Goal: Information Seeking & Learning: Learn about a topic

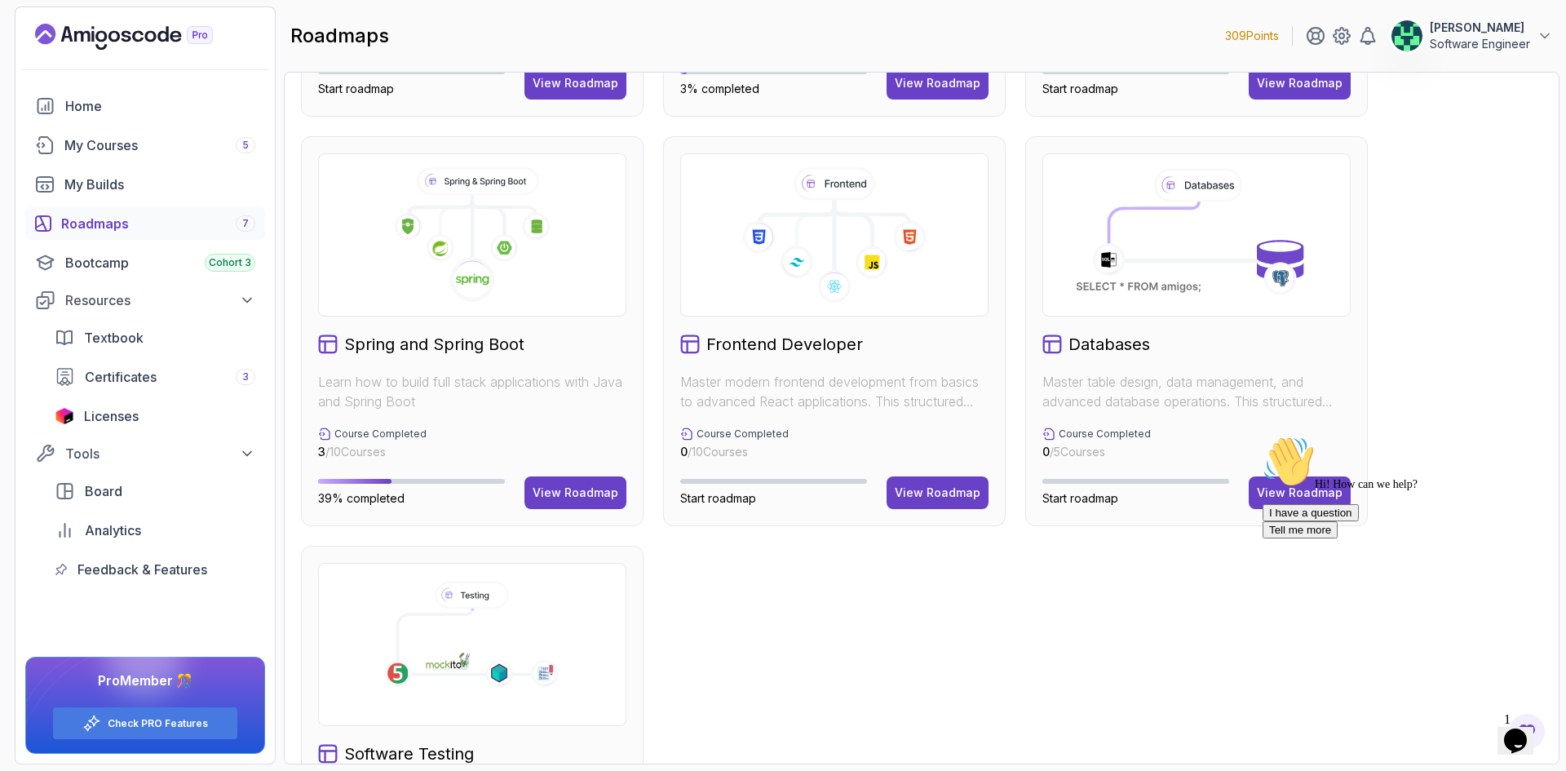
scroll to position [408, 0]
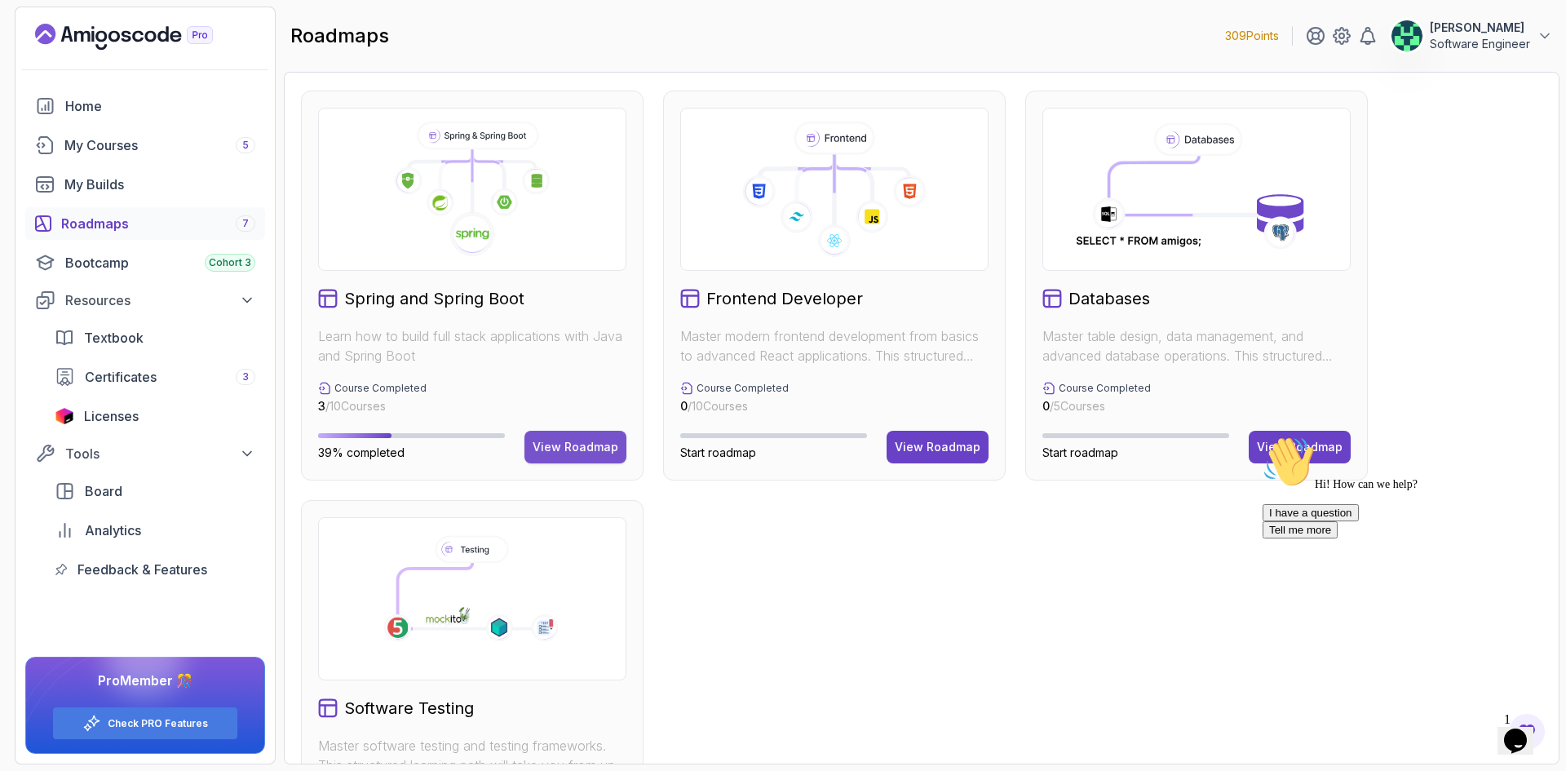
click at [575, 440] on div "View Roadmap" at bounding box center [575, 447] width 86 height 16
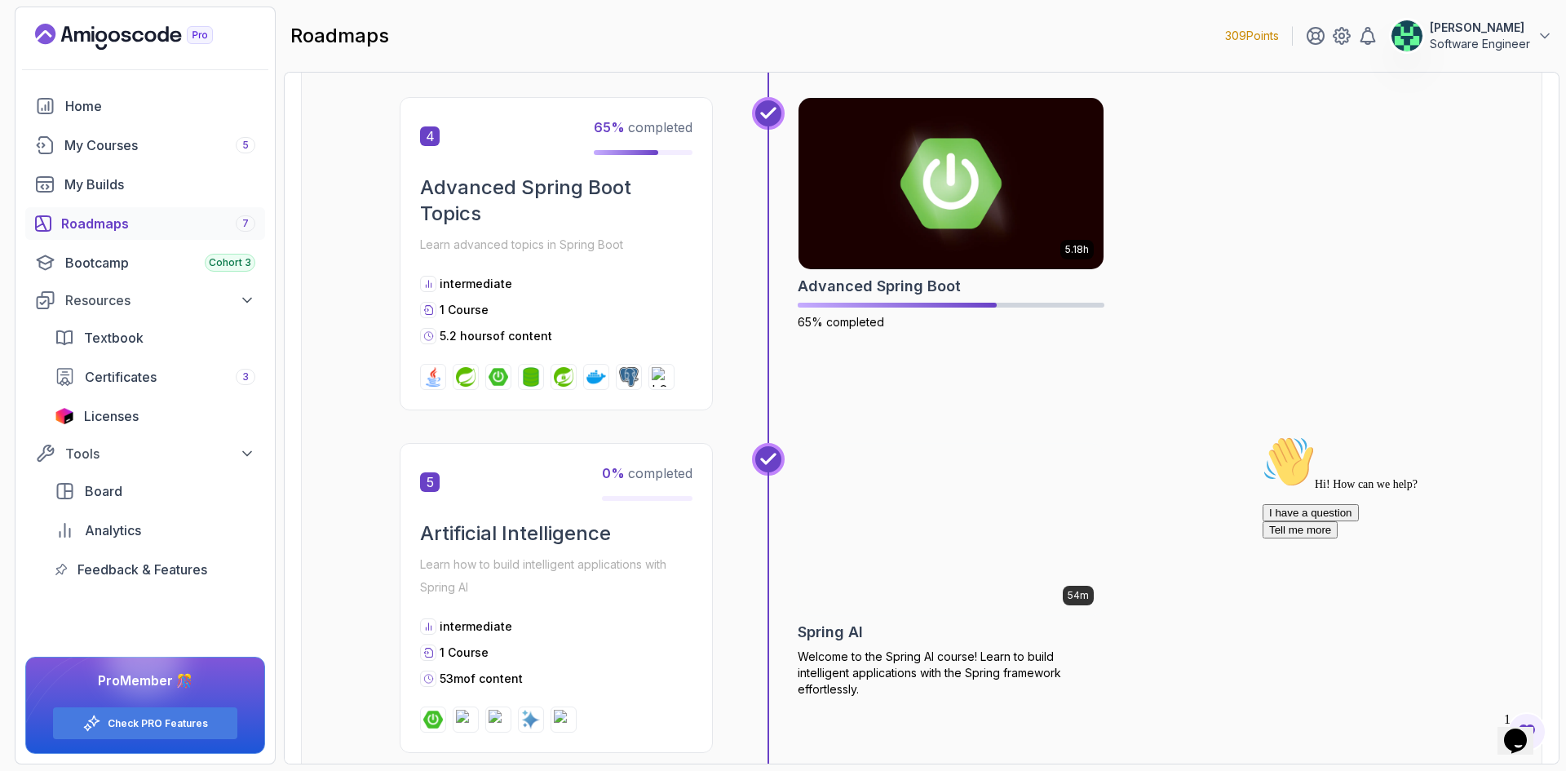
scroll to position [1484, 0]
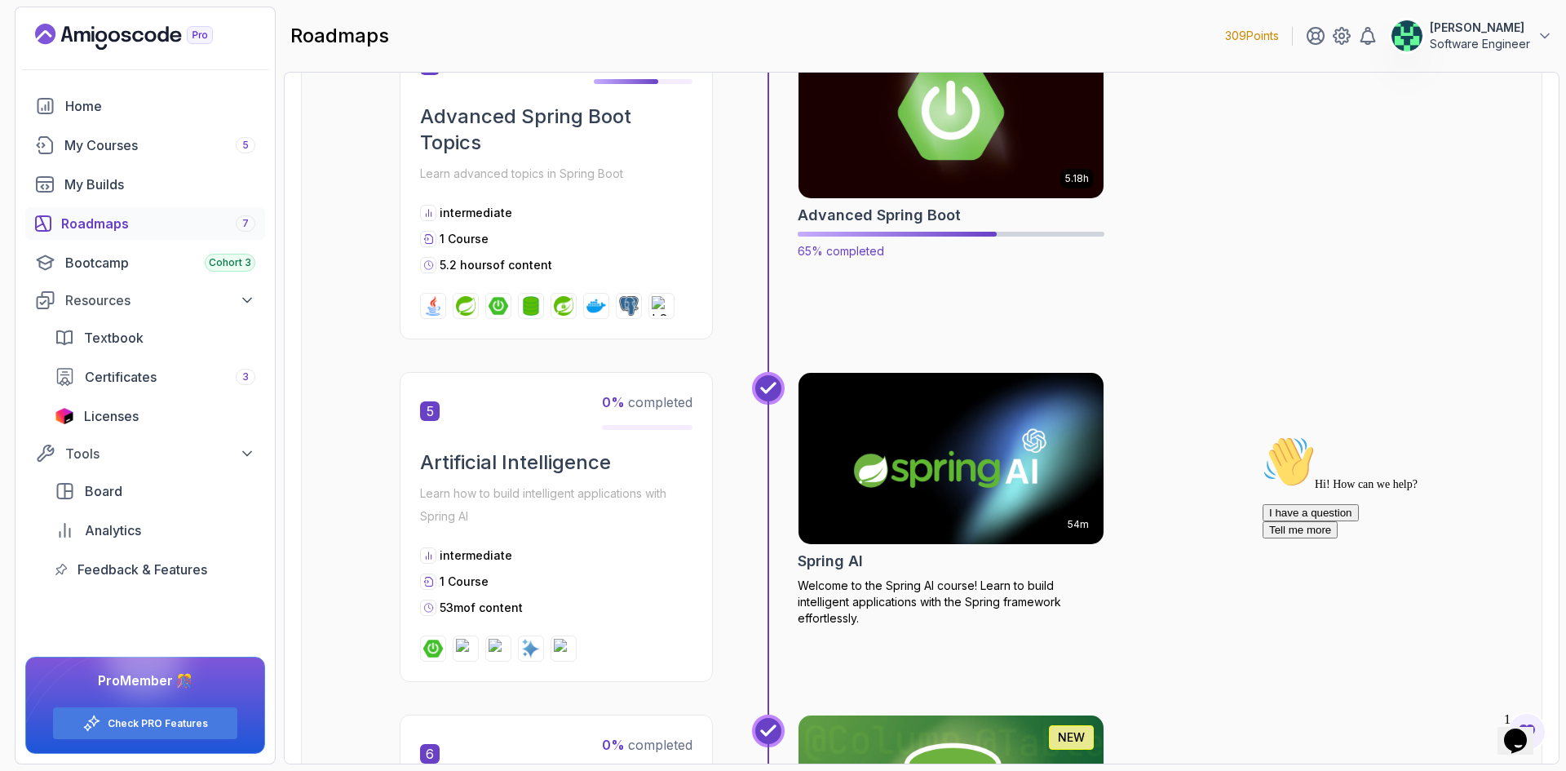
click at [931, 165] on img at bounding box center [951, 112] width 320 height 179
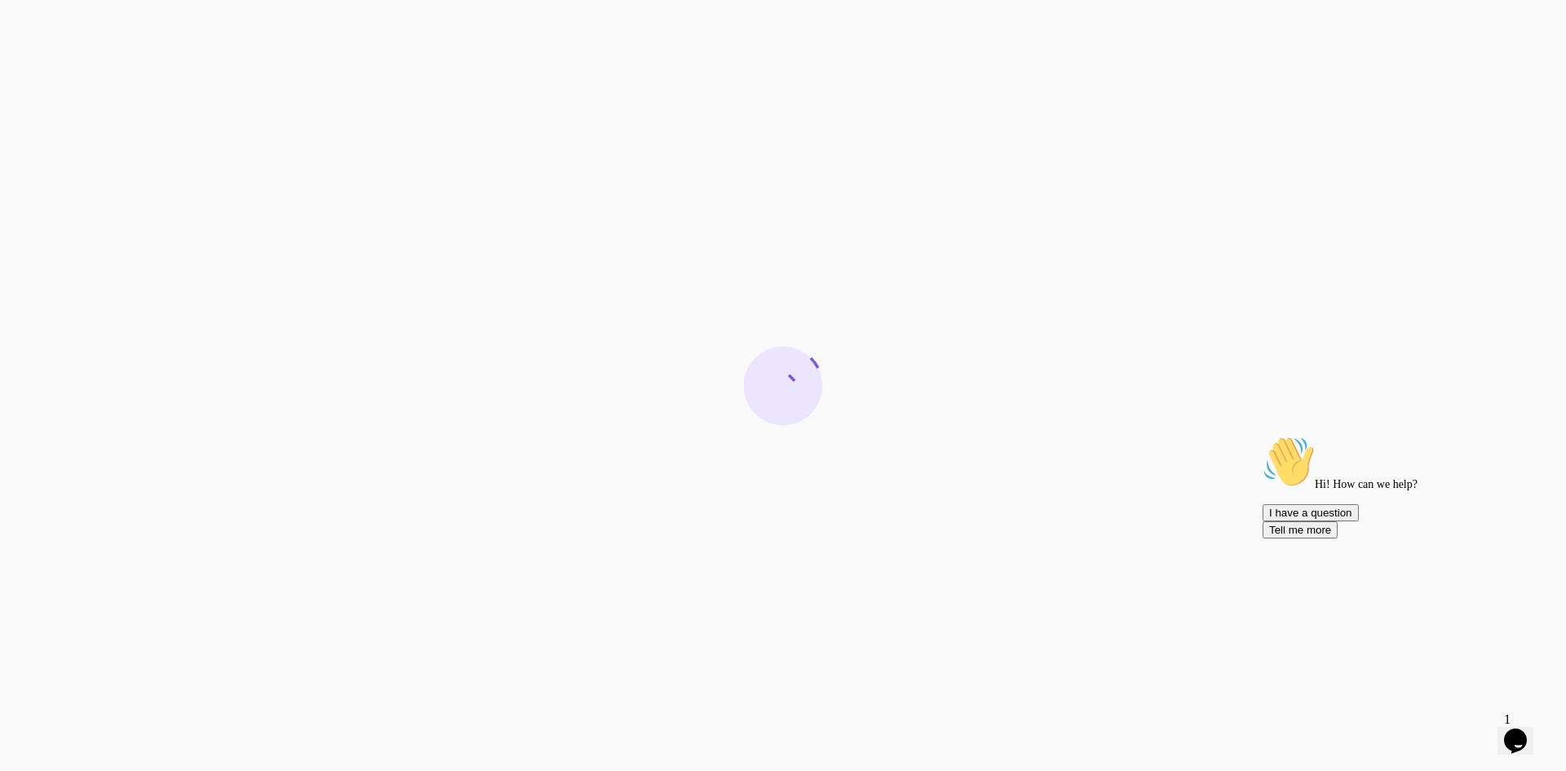
click at [1262, 435] on icon "Chat attention grabber" at bounding box center [1262, 435] width 0 height 0
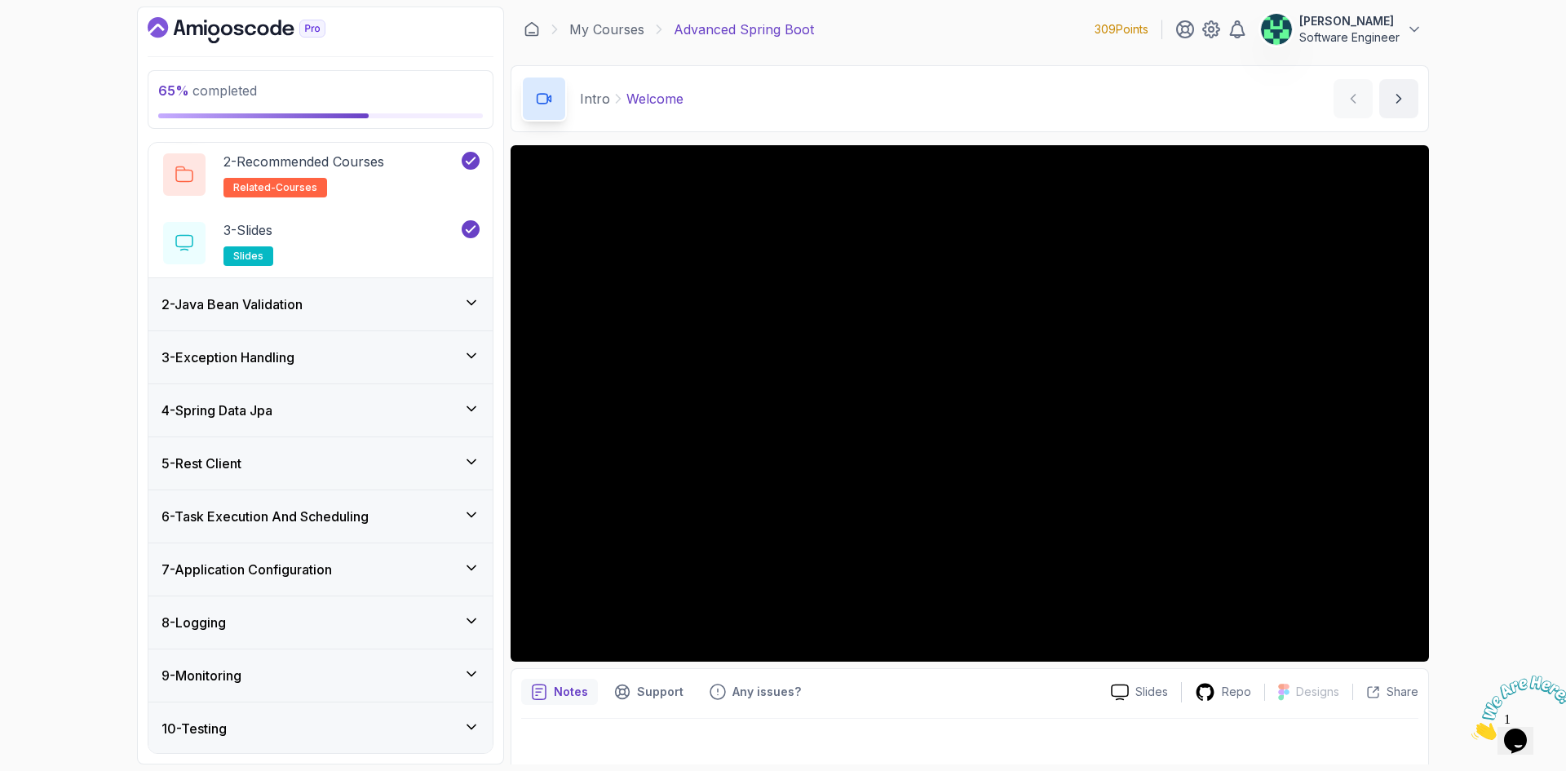
scroll to position [283, 0]
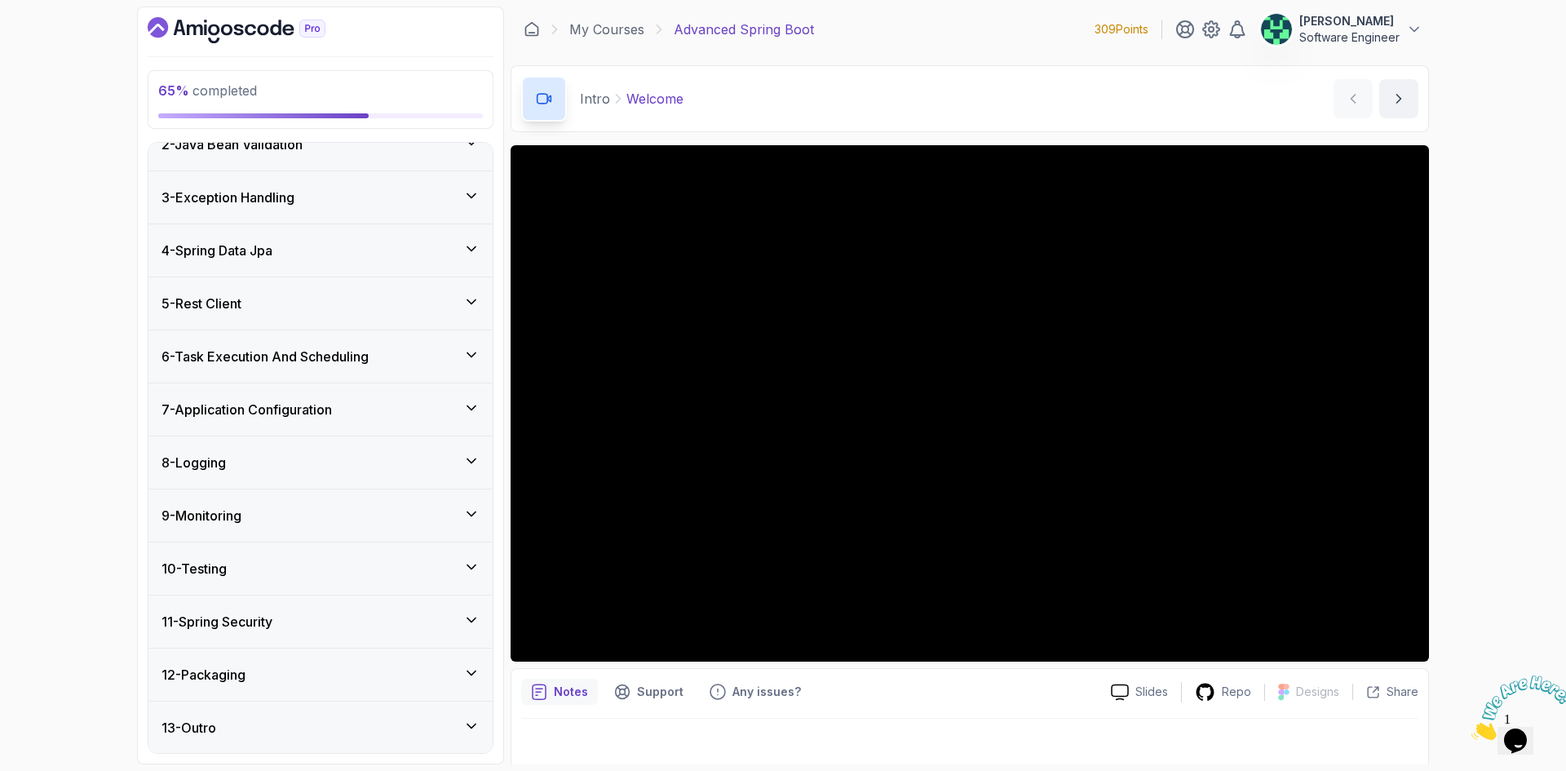
click at [319, 416] on h3 "7 - Application Configuration" at bounding box center [246, 410] width 170 height 20
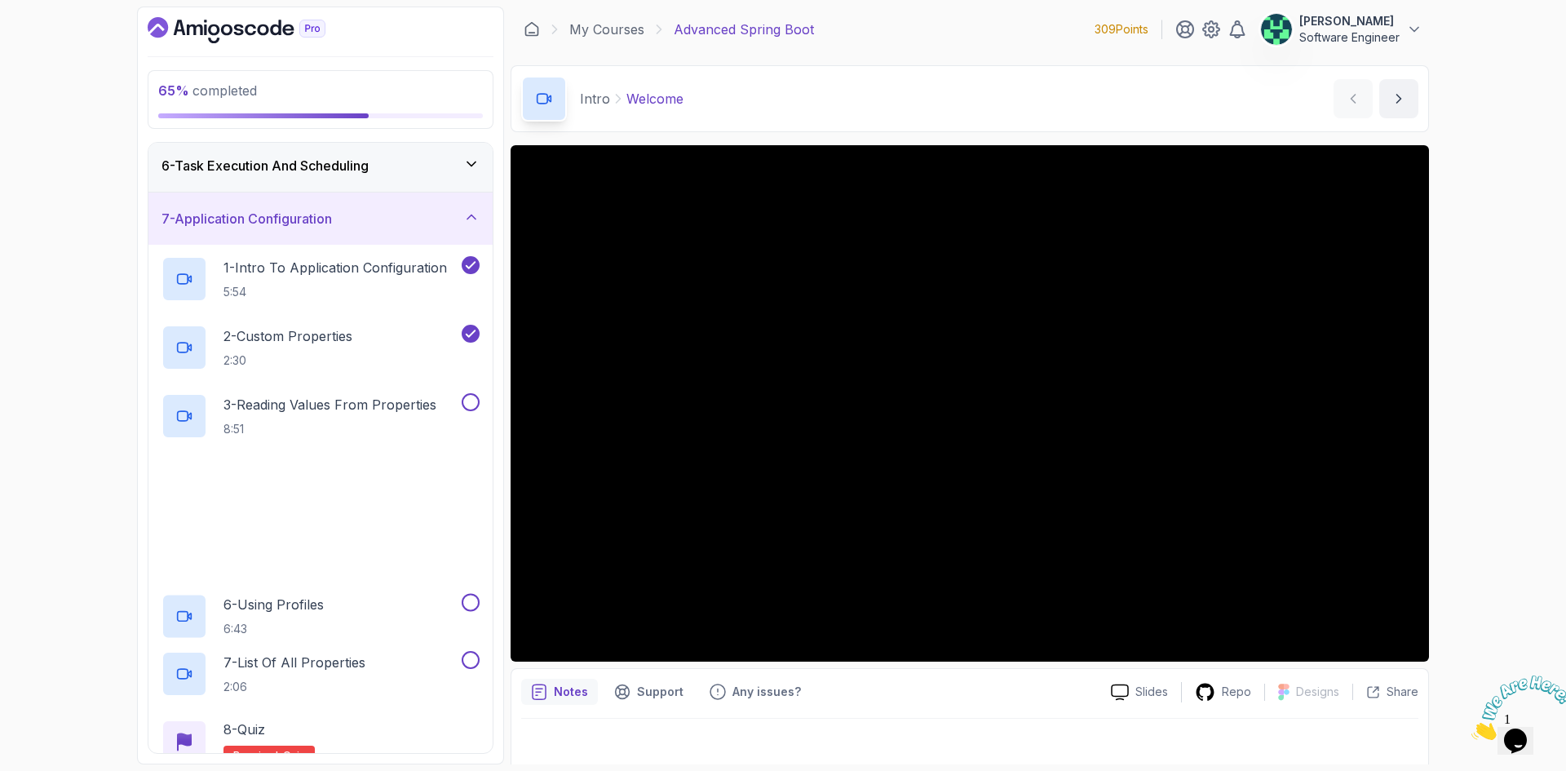
scroll to position [322, 0]
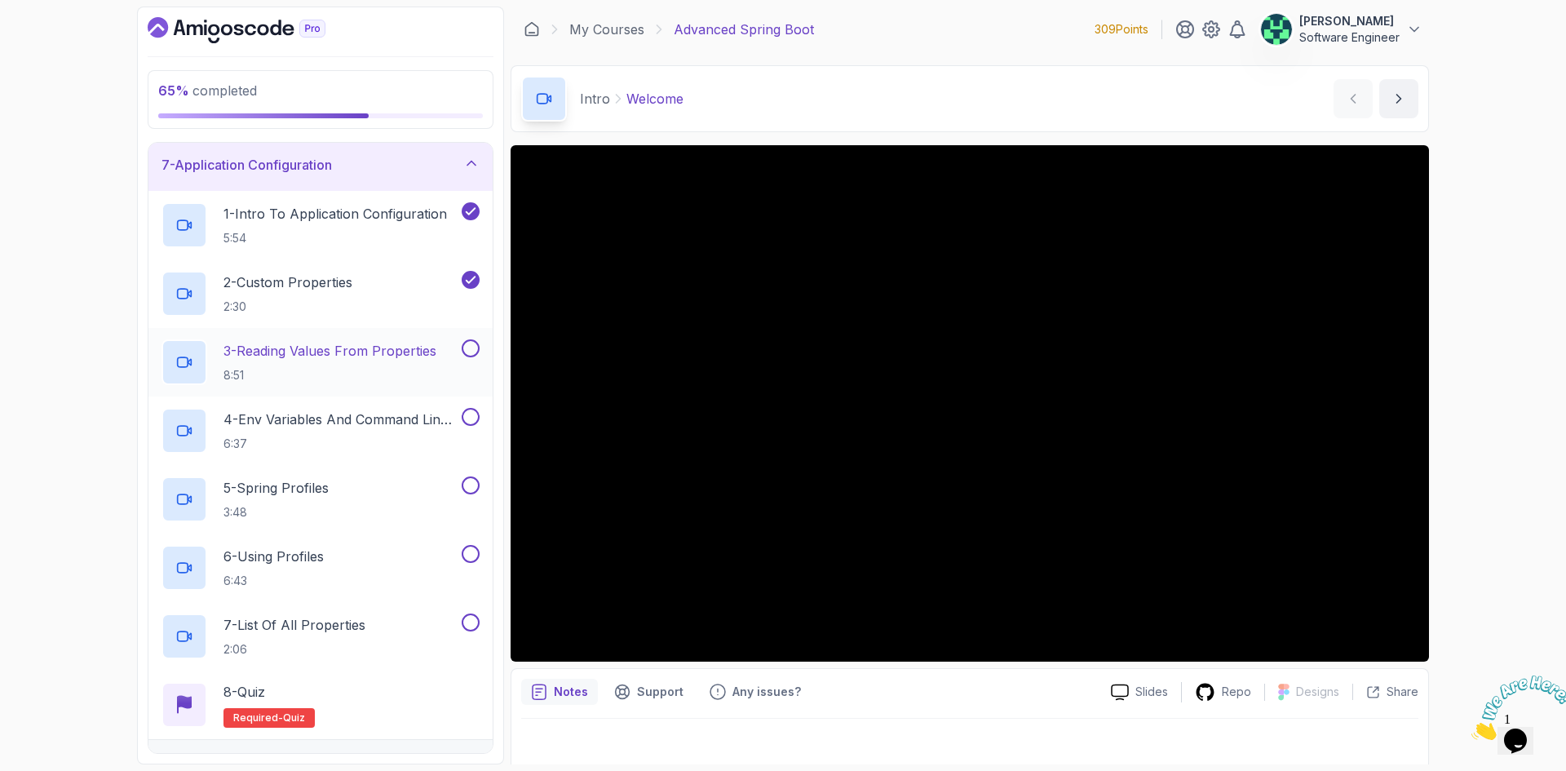
click at [366, 351] on p "3 - Reading Values From Properties" at bounding box center [329, 351] width 213 height 20
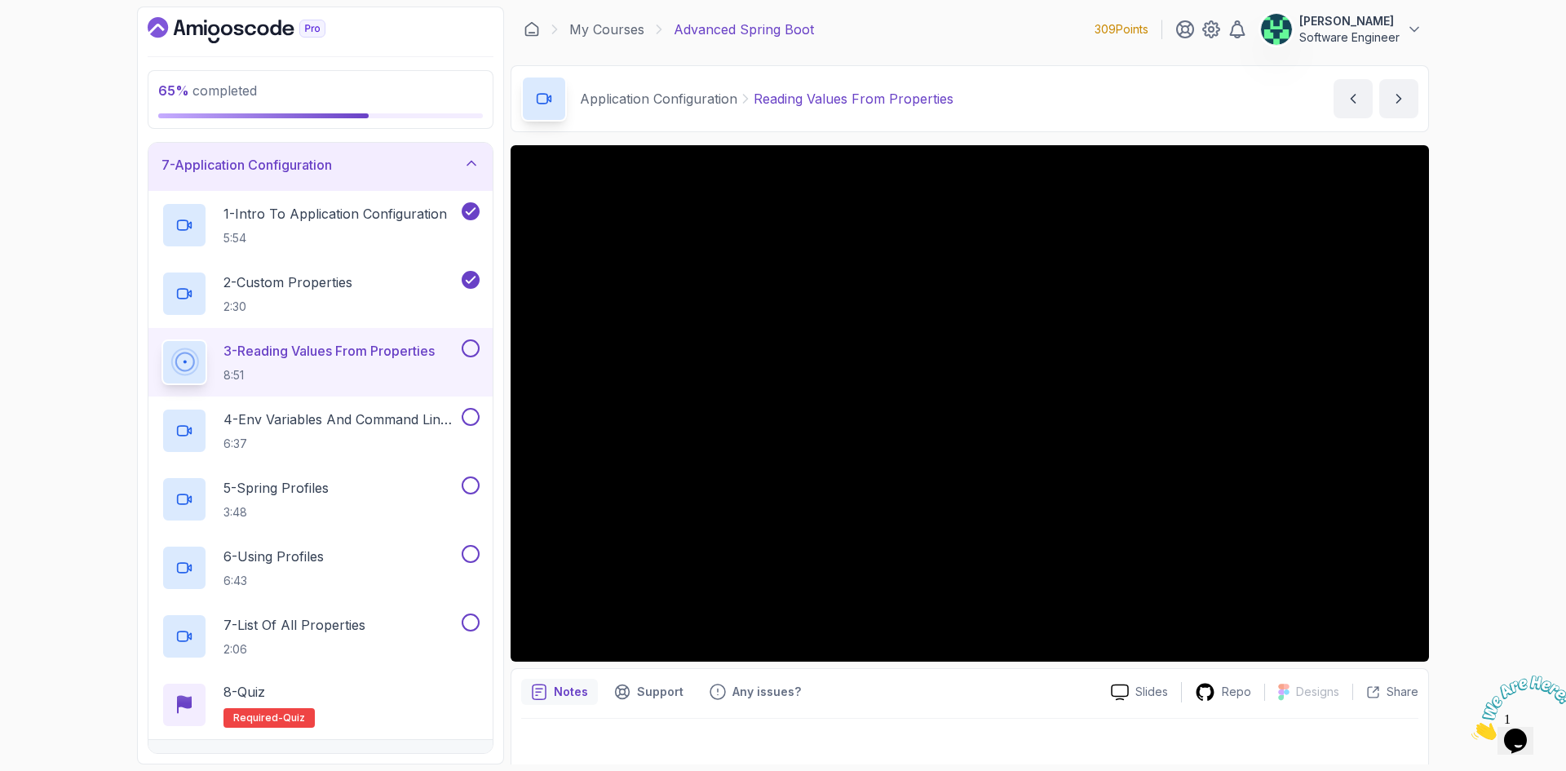
drag, startPoint x: 1555, startPoint y: 675, endPoint x: 2891, endPoint y: 1323, distance: 1485.0
click at [1471, 728] on icon "Close" at bounding box center [1471, 735] width 0 height 14
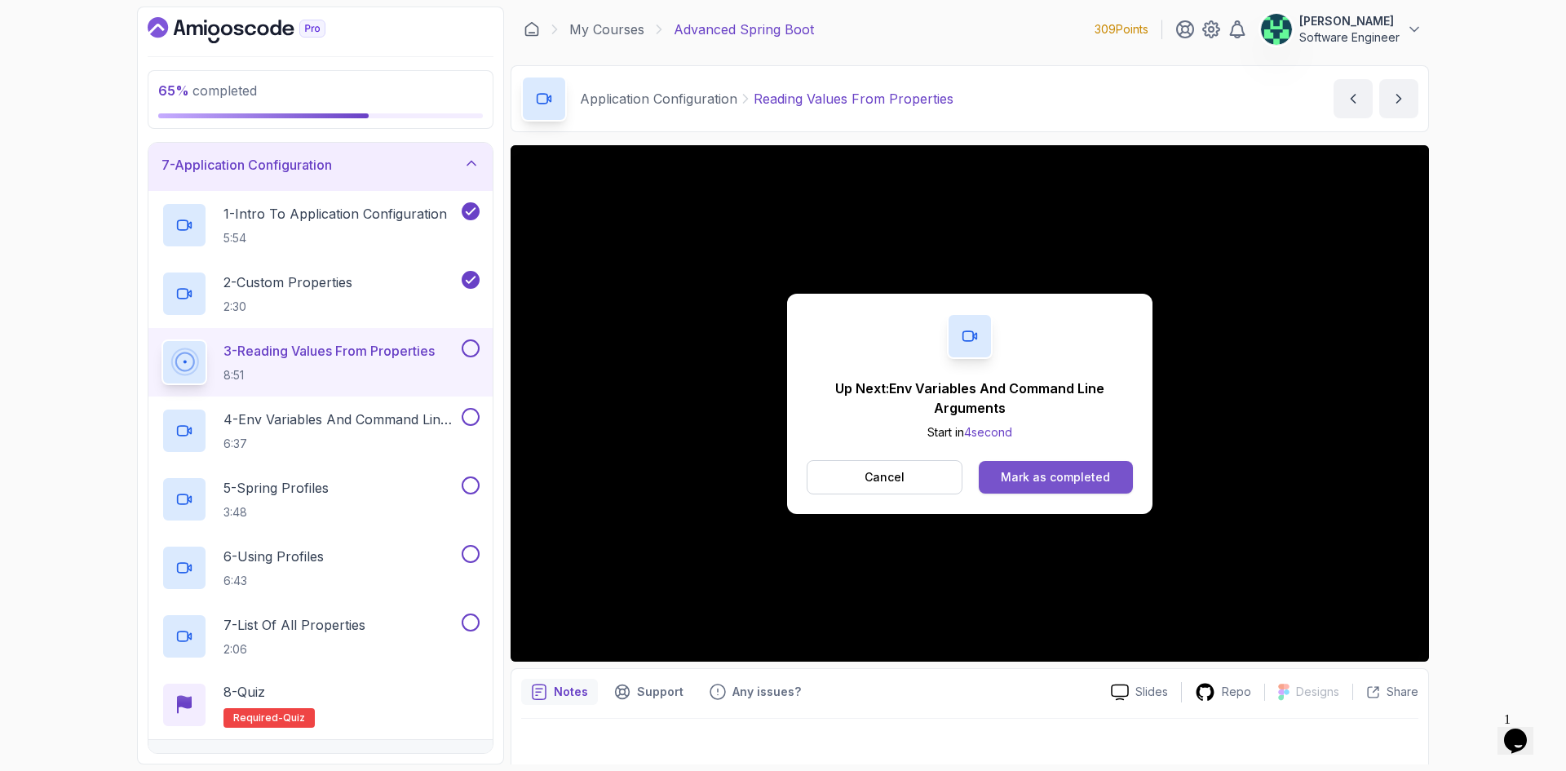
click at [1083, 481] on div "Mark as completed" at bounding box center [1055, 477] width 109 height 16
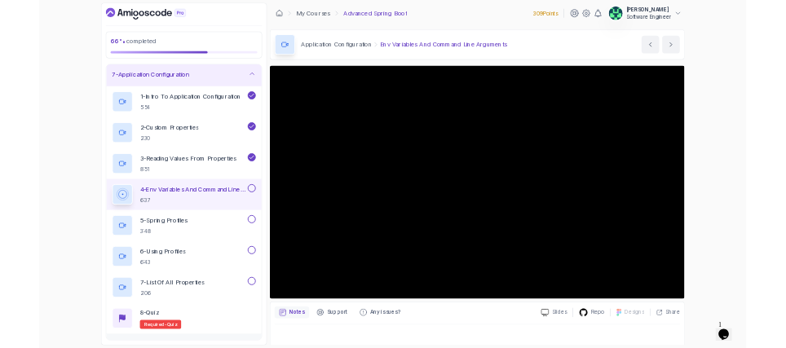
scroll to position [11, 0]
